Goal: Find specific page/section: Find specific page/section

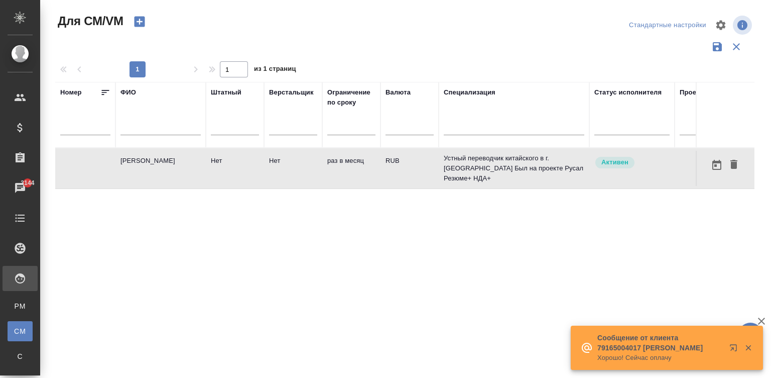
scroll to position [0, 326]
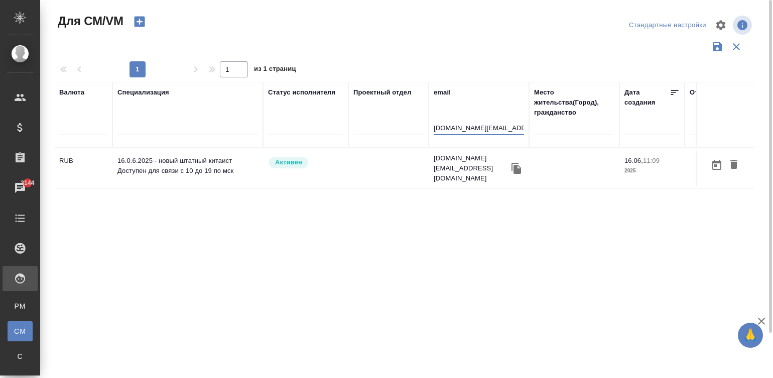
type input "[DOMAIN_NAME][EMAIL_ADDRESS][DOMAIN_NAME]"
click at [368, 163] on td at bounding box center [389, 168] width 80 height 35
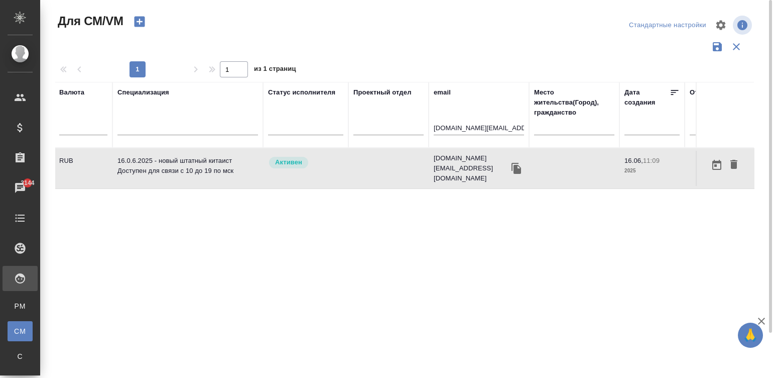
click at [368, 163] on td at bounding box center [389, 168] width 80 height 35
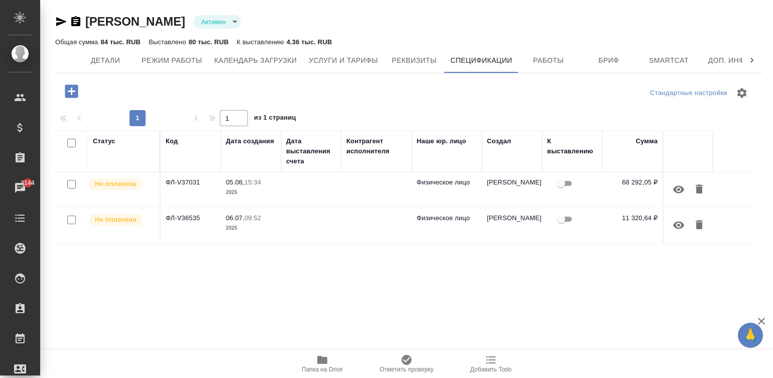
click at [326, 188] on td at bounding box center [311, 189] width 60 height 35
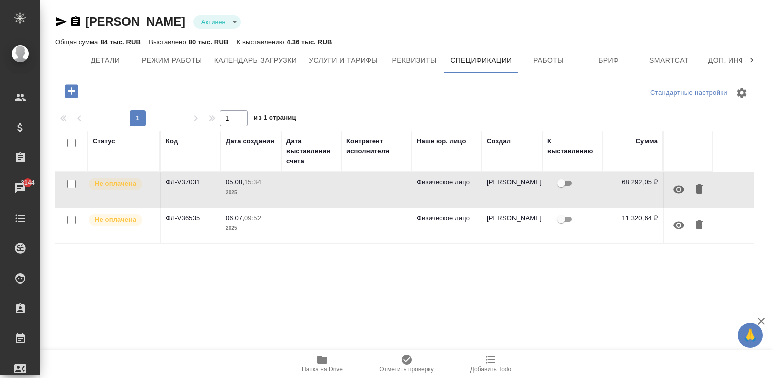
click at [326, 188] on td at bounding box center [311, 189] width 60 height 35
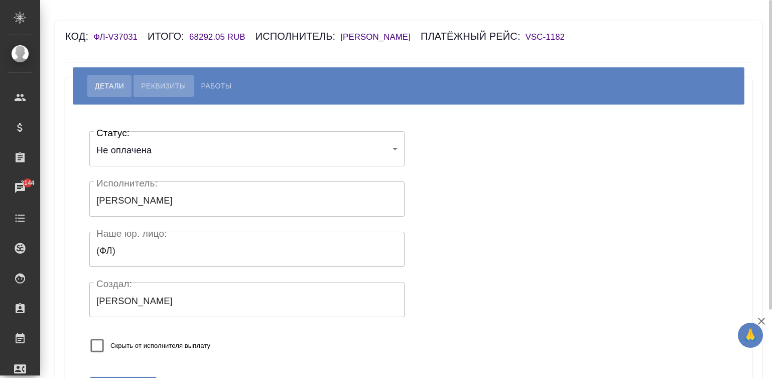
click at [159, 79] on button "Реквизиты" at bounding box center [164, 86] width 60 height 22
